Goal: Find specific page/section: Find specific page/section

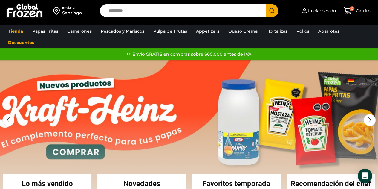
click at [21, 13] on img at bounding box center [24, 11] width 37 height 16
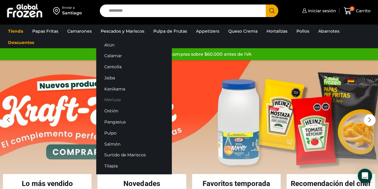
click at [114, 98] on link "Merluza" at bounding box center [133, 99] width 75 height 11
